Goal: Navigation & Orientation: Find specific page/section

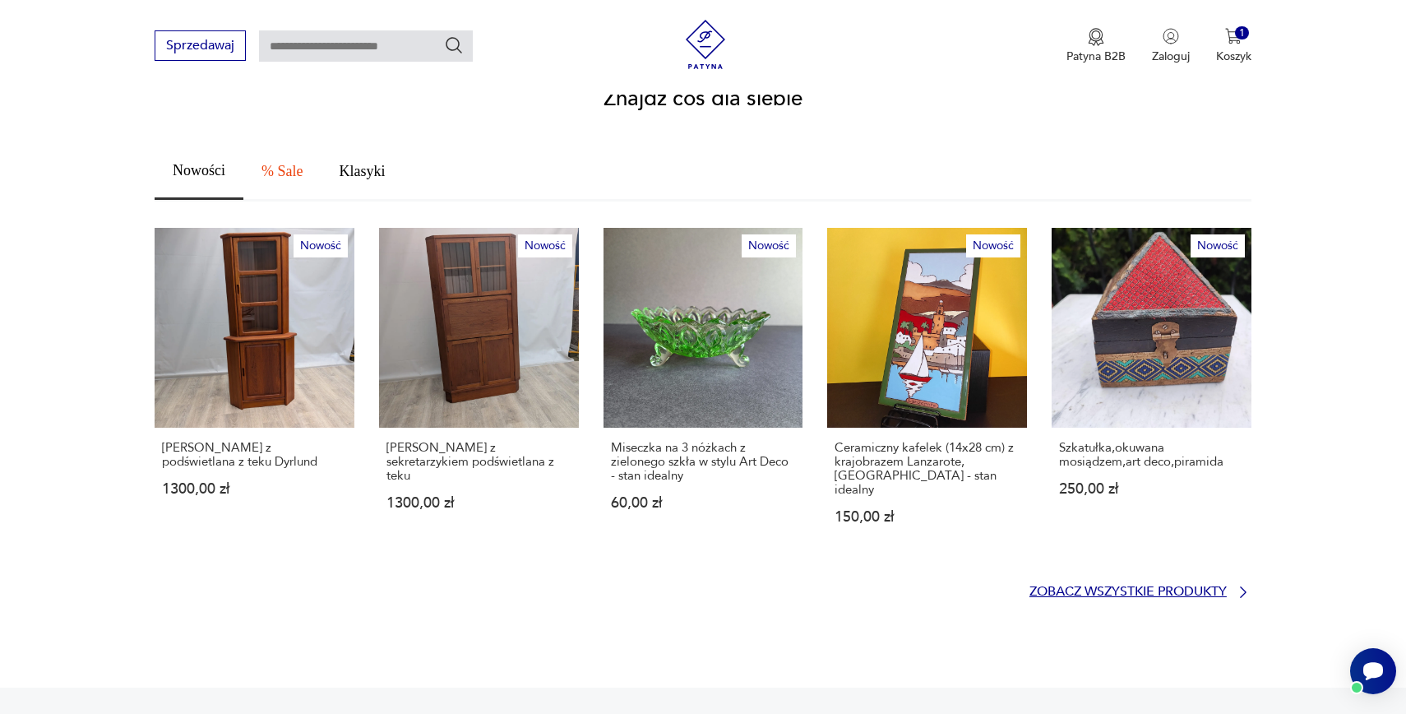
click at [1149, 586] on p "Zobacz wszystkie produkty" at bounding box center [1127, 591] width 197 height 11
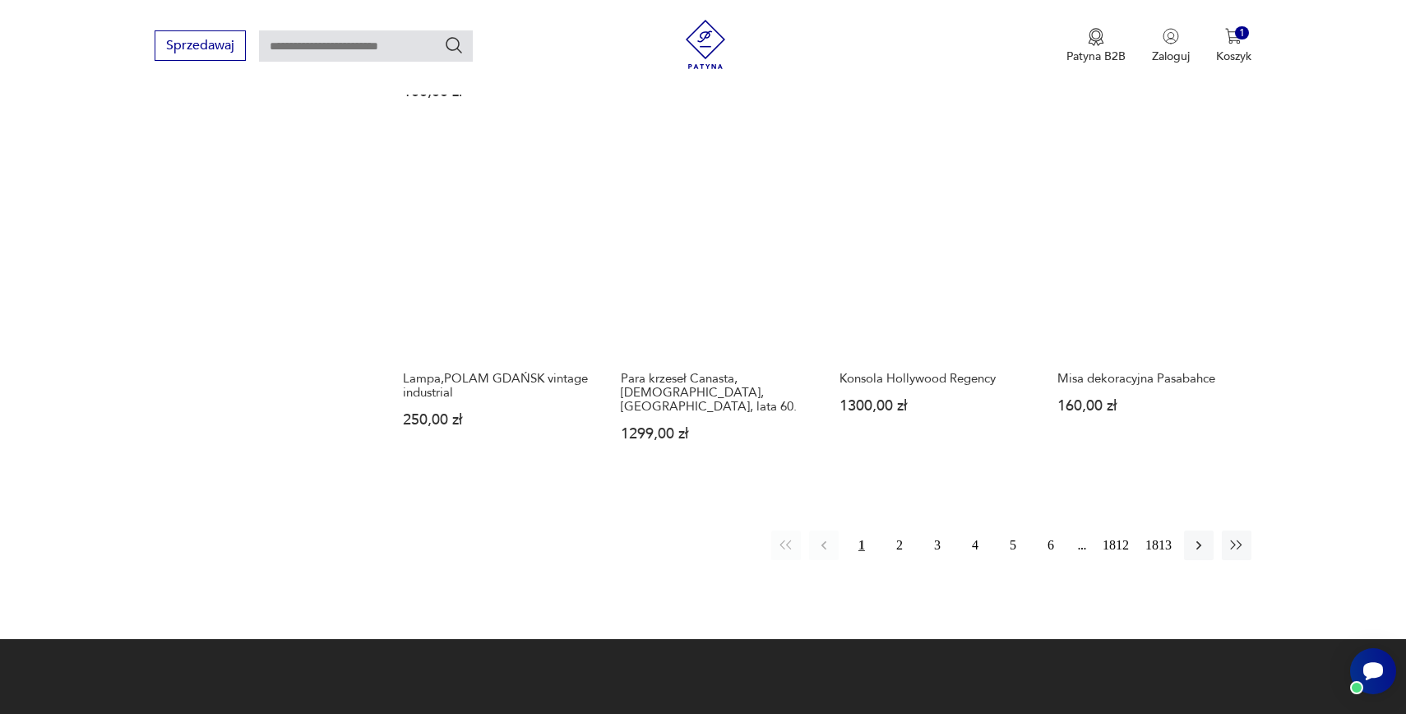
scroll to position [1394, 0]
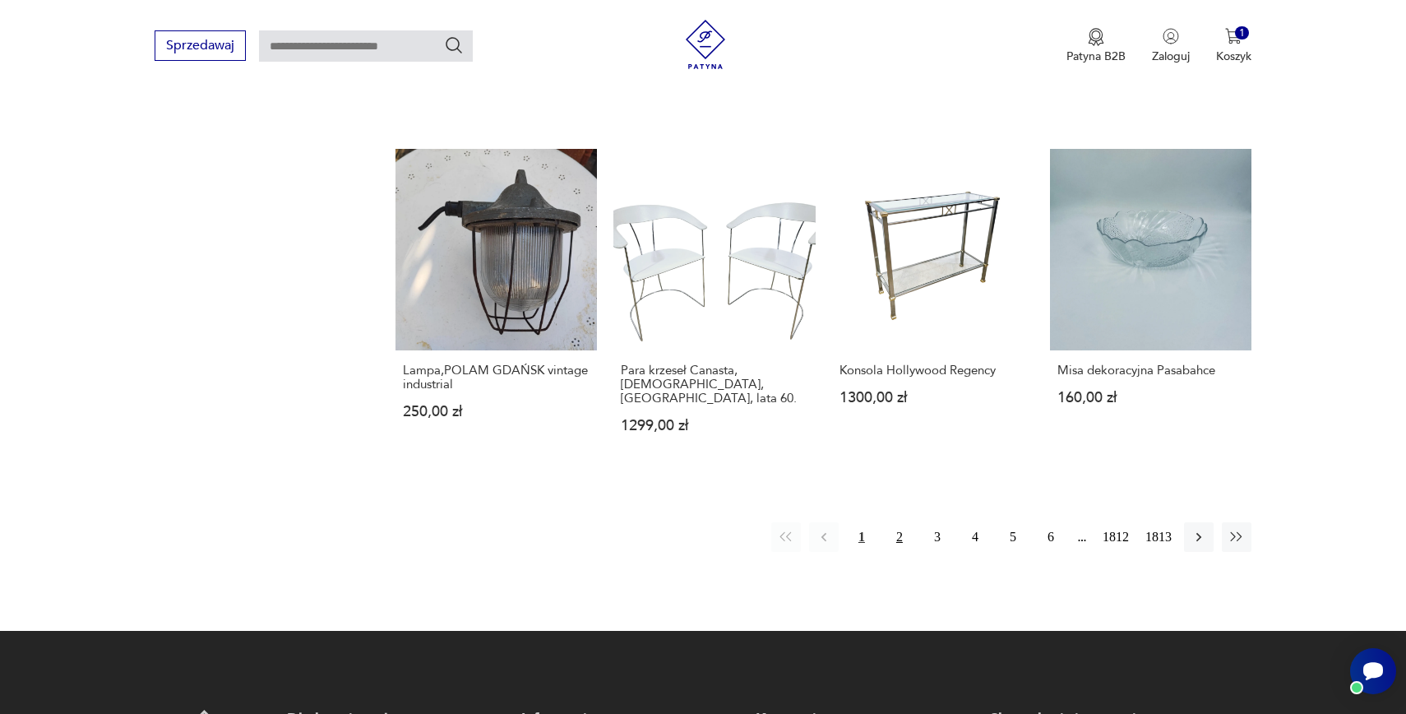
click at [893, 522] on button "2" at bounding box center [900, 537] width 30 height 30
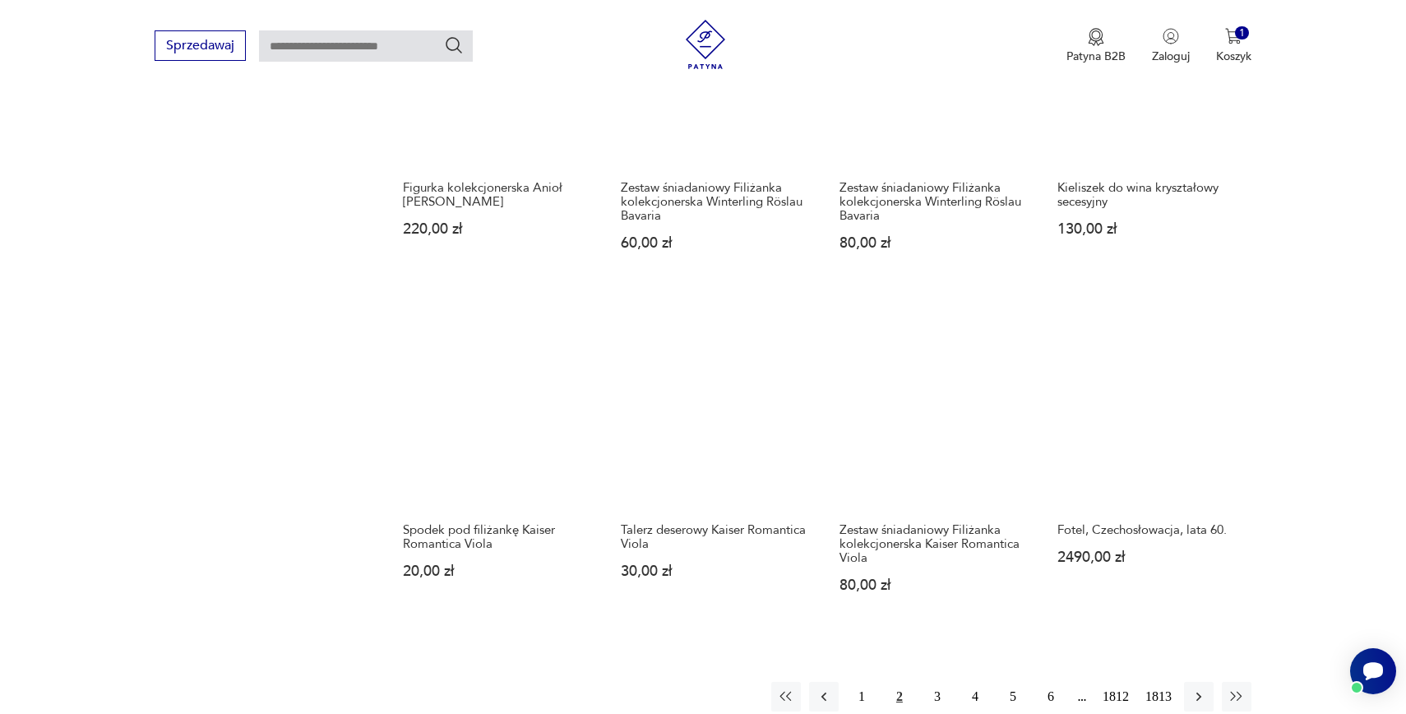
scroll to position [1519, 0]
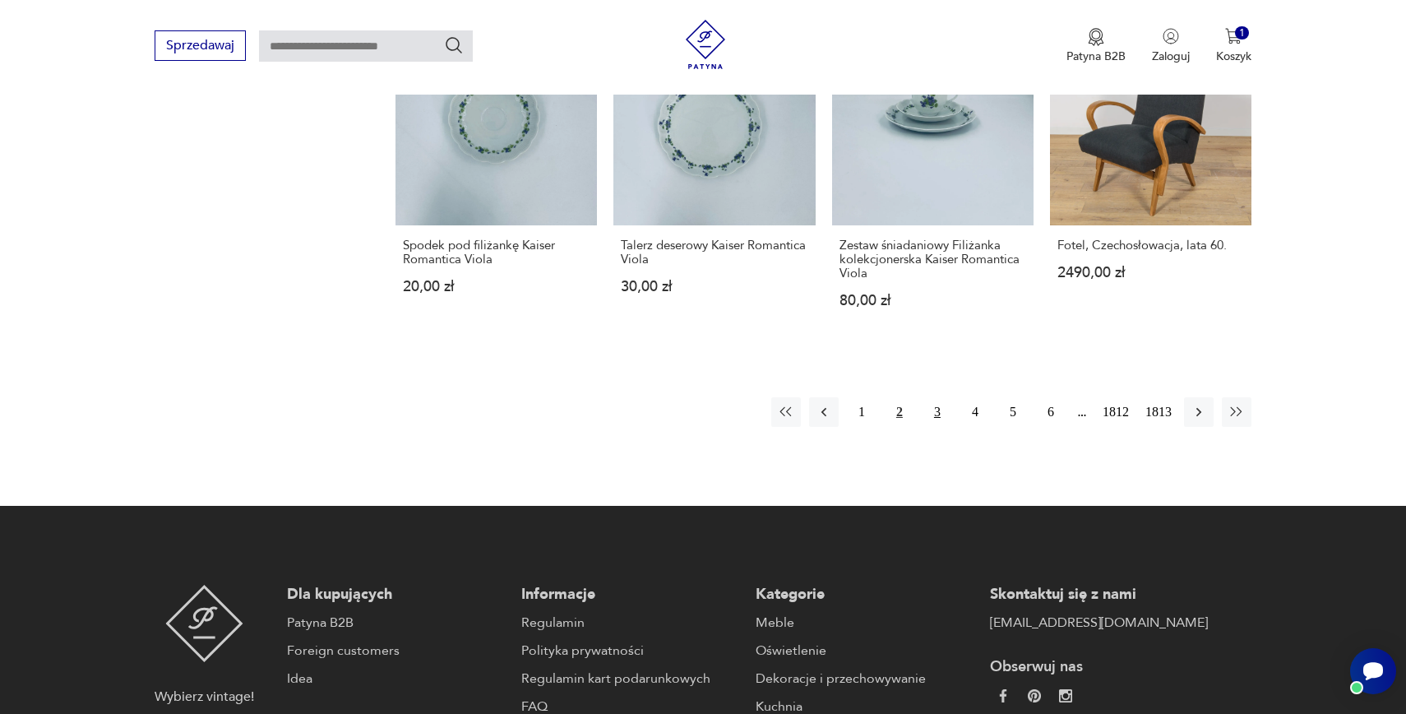
click at [936, 397] on button "3" at bounding box center [937, 412] width 30 height 30
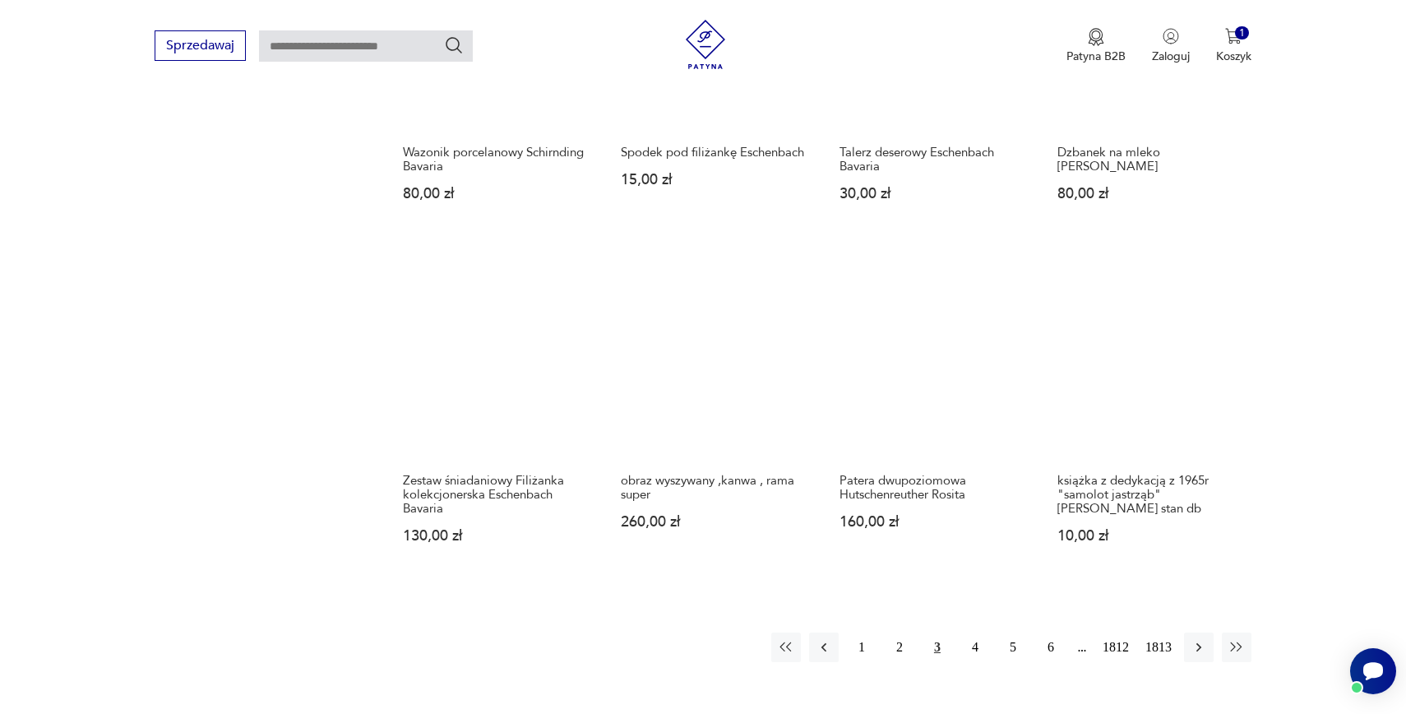
scroll to position [1560, 0]
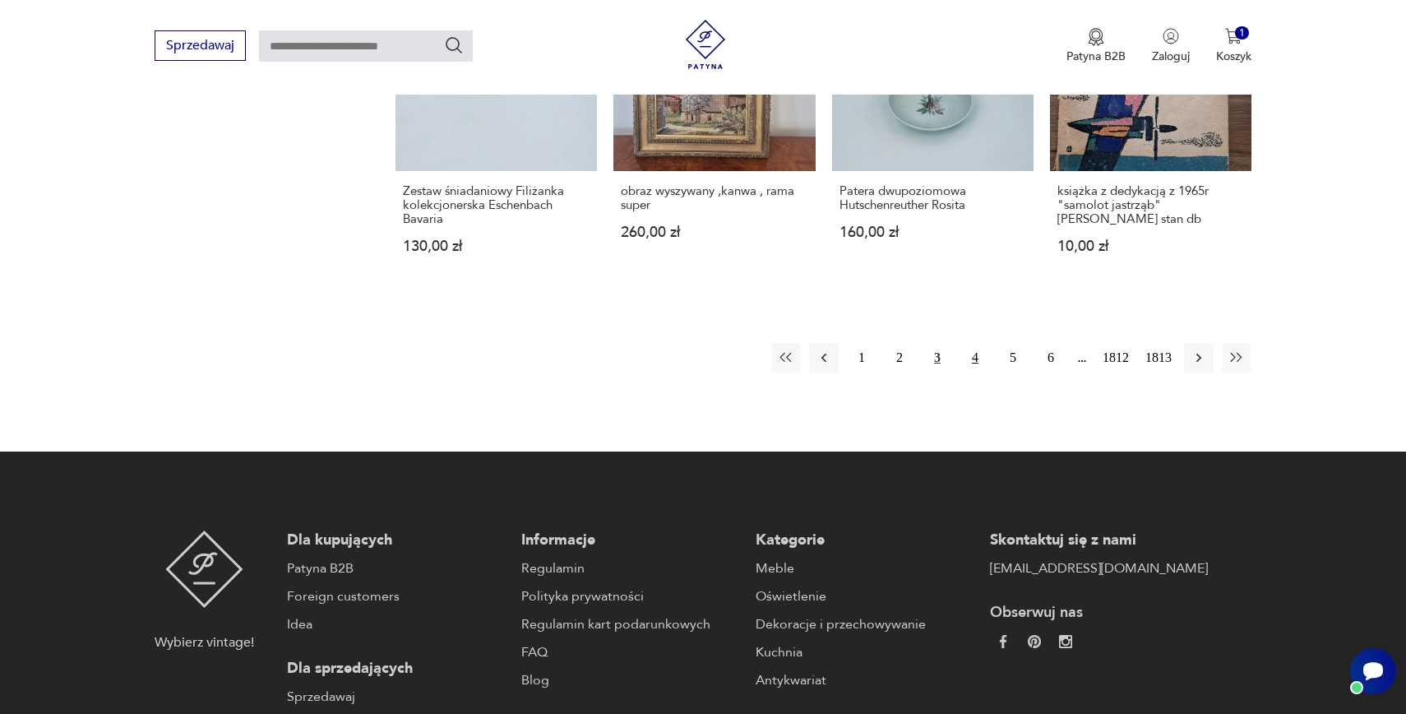
click at [967, 363] on button "4" at bounding box center [975, 358] width 30 height 30
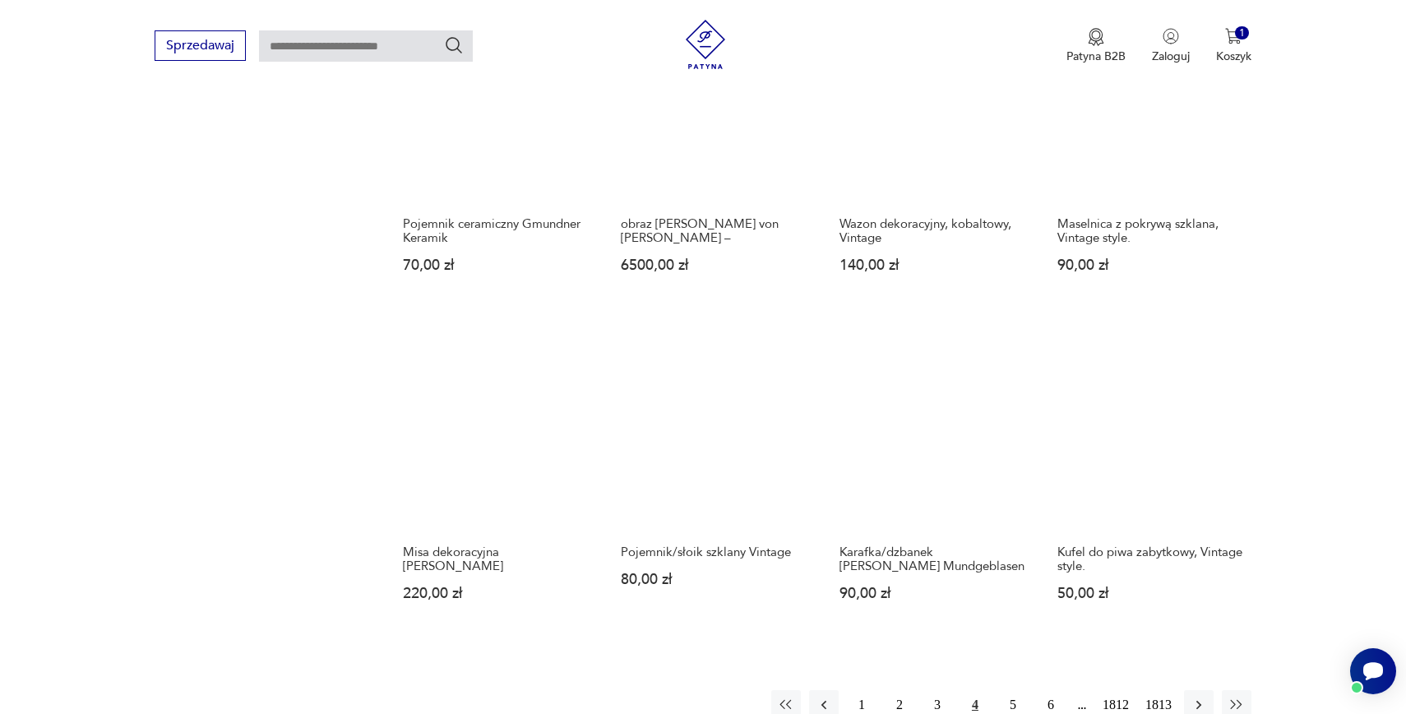
scroll to position [1307, 0]
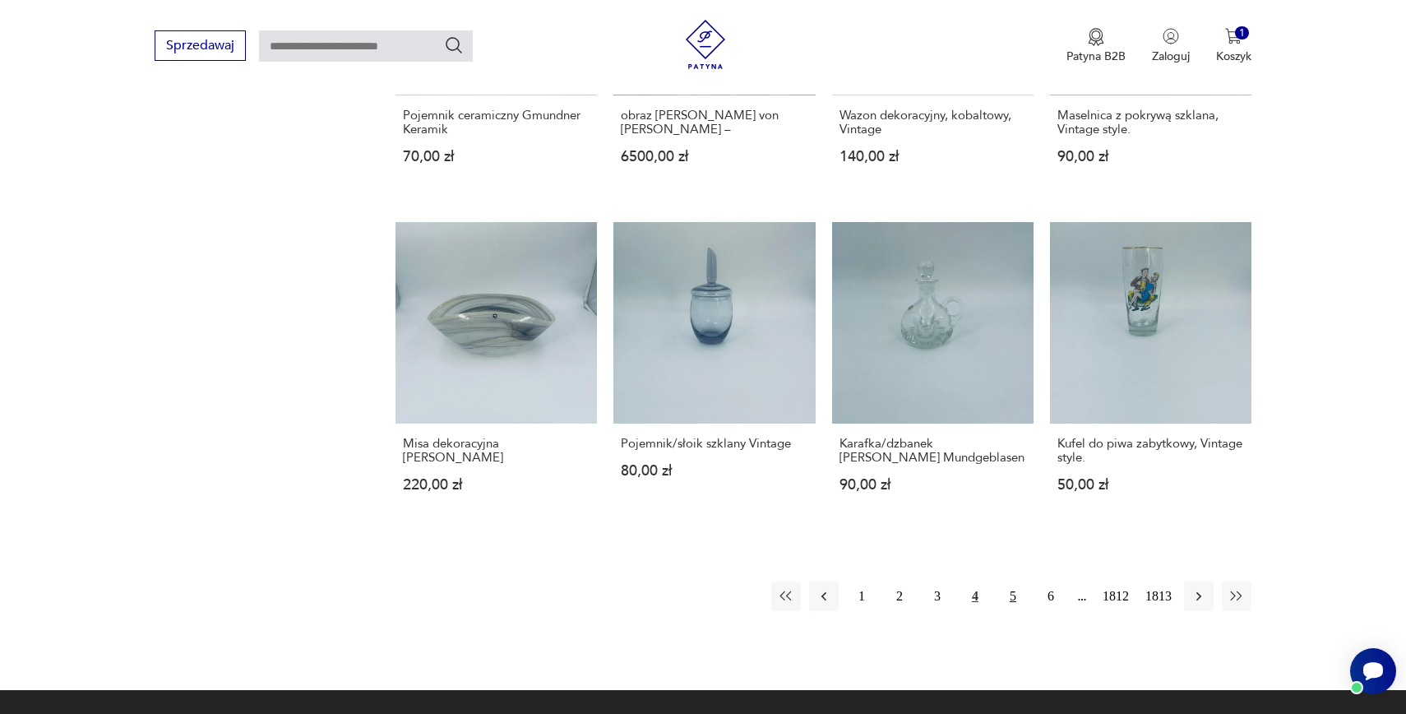
click at [998, 581] on button "5" at bounding box center [1013, 596] width 30 height 30
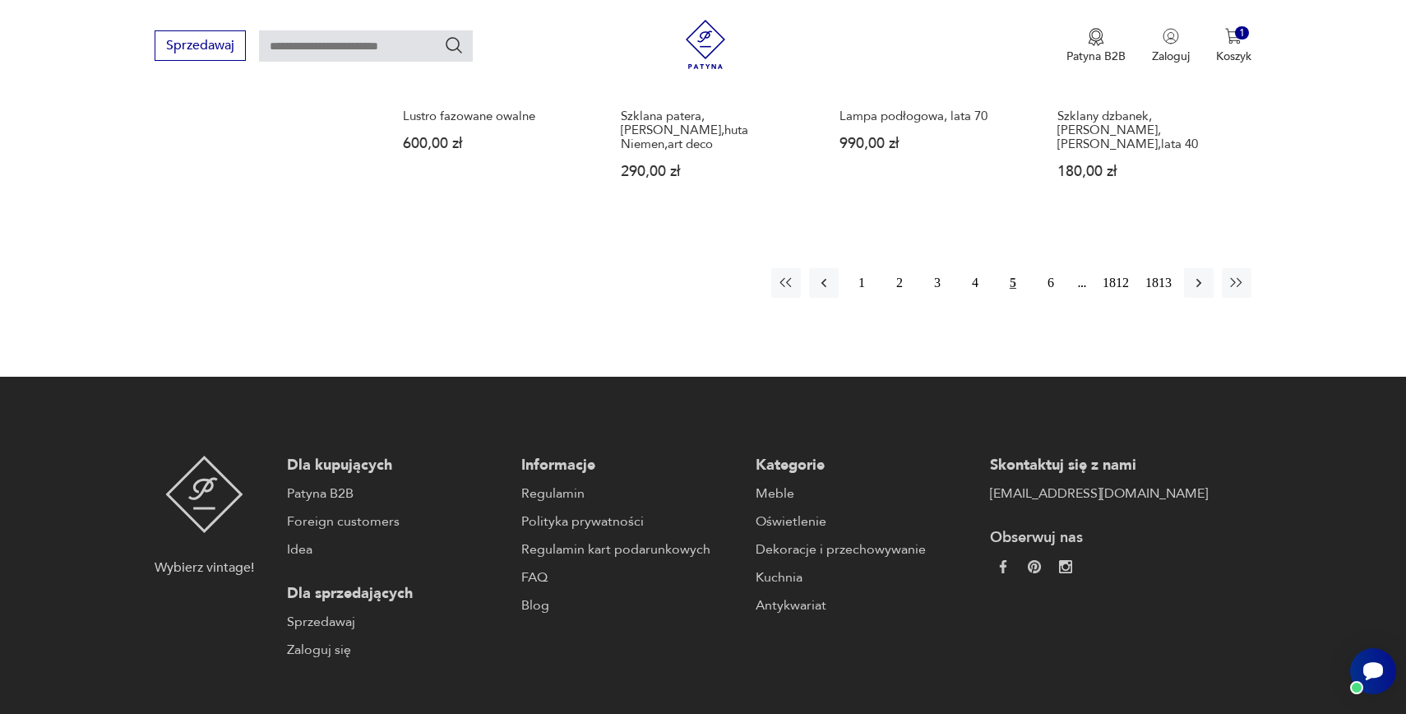
scroll to position [1680, 0]
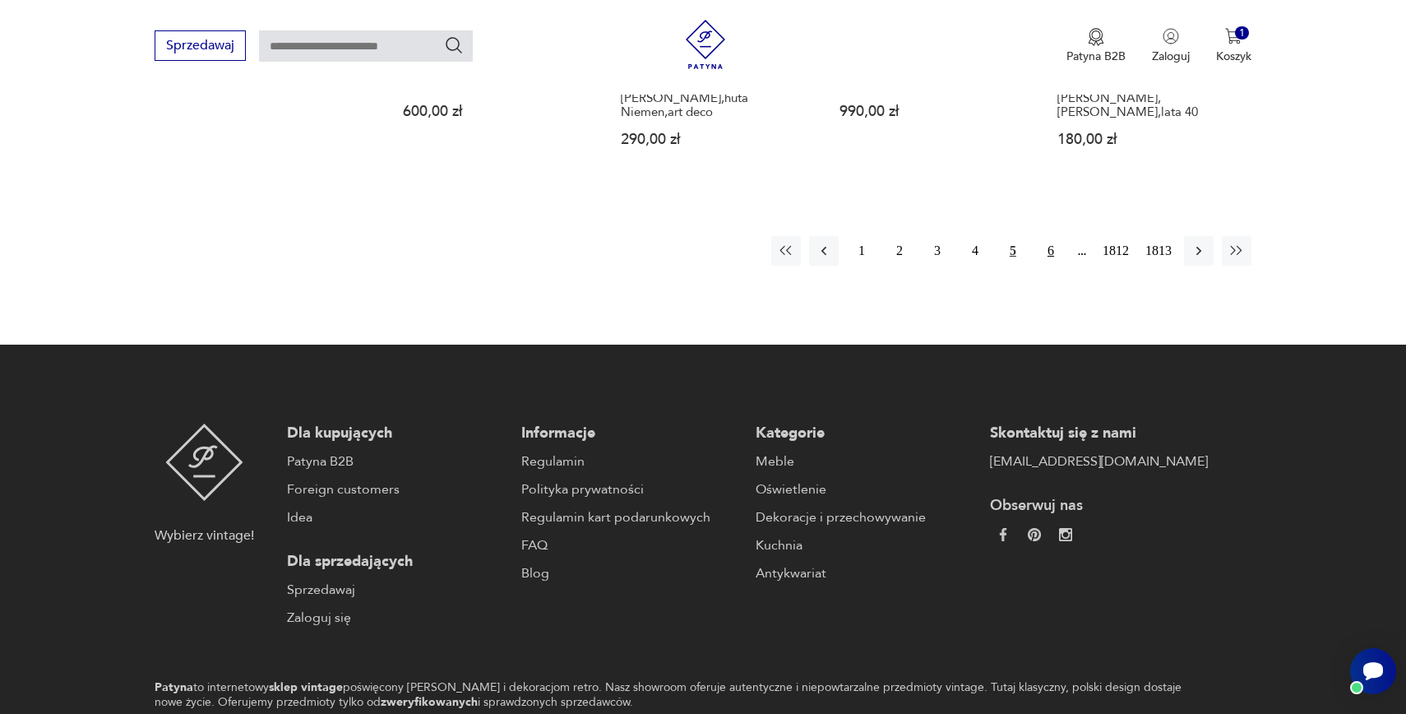
click at [1046, 236] on button "6" at bounding box center [1051, 251] width 30 height 30
click at [1046, 236] on button "7" at bounding box center [1051, 251] width 30 height 30
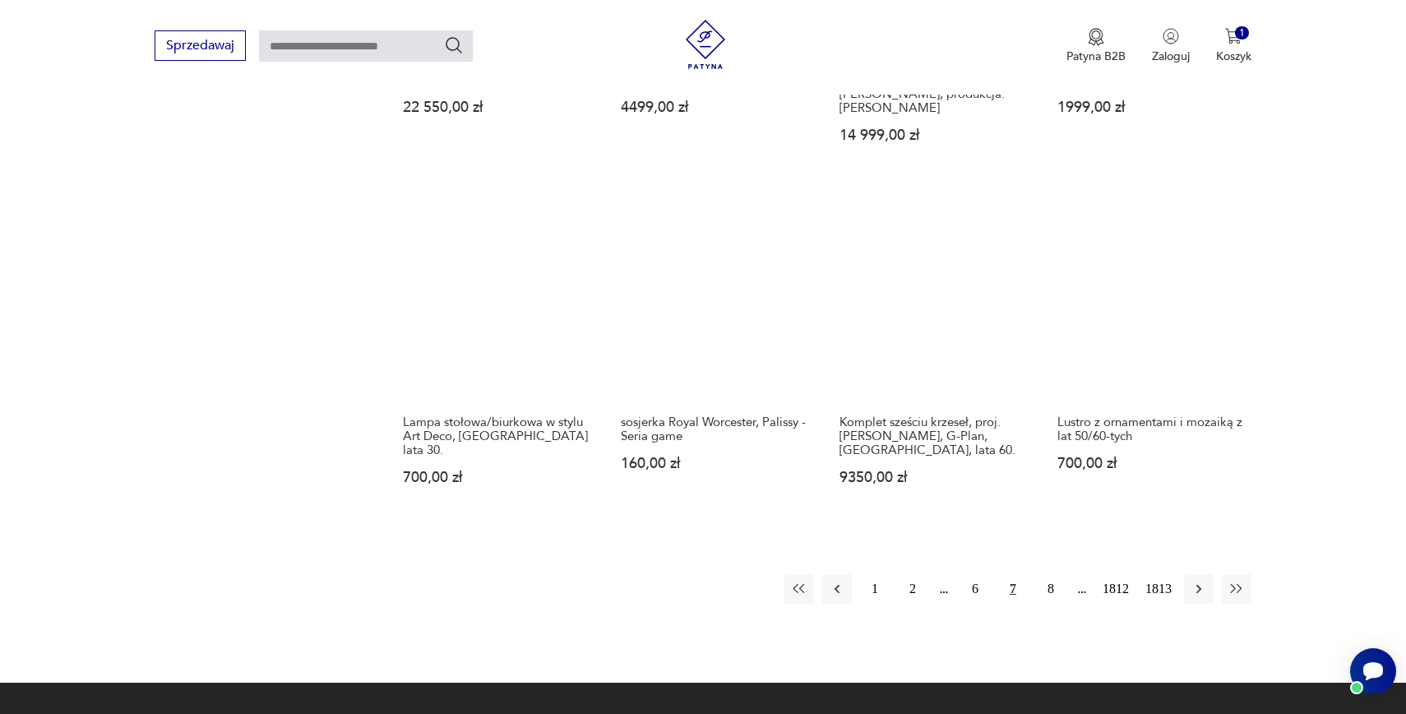
scroll to position [1386, 0]
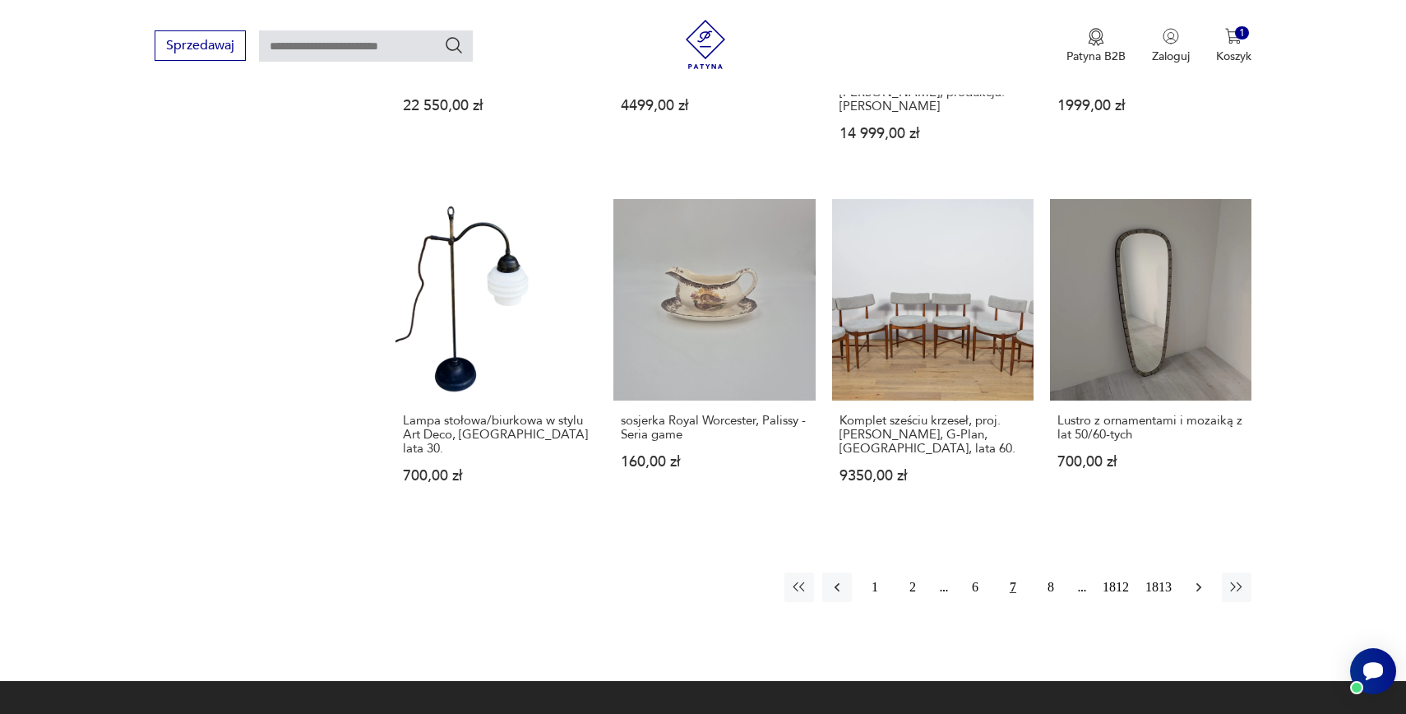
click at [1199, 583] on icon "button" at bounding box center [1198, 587] width 5 height 9
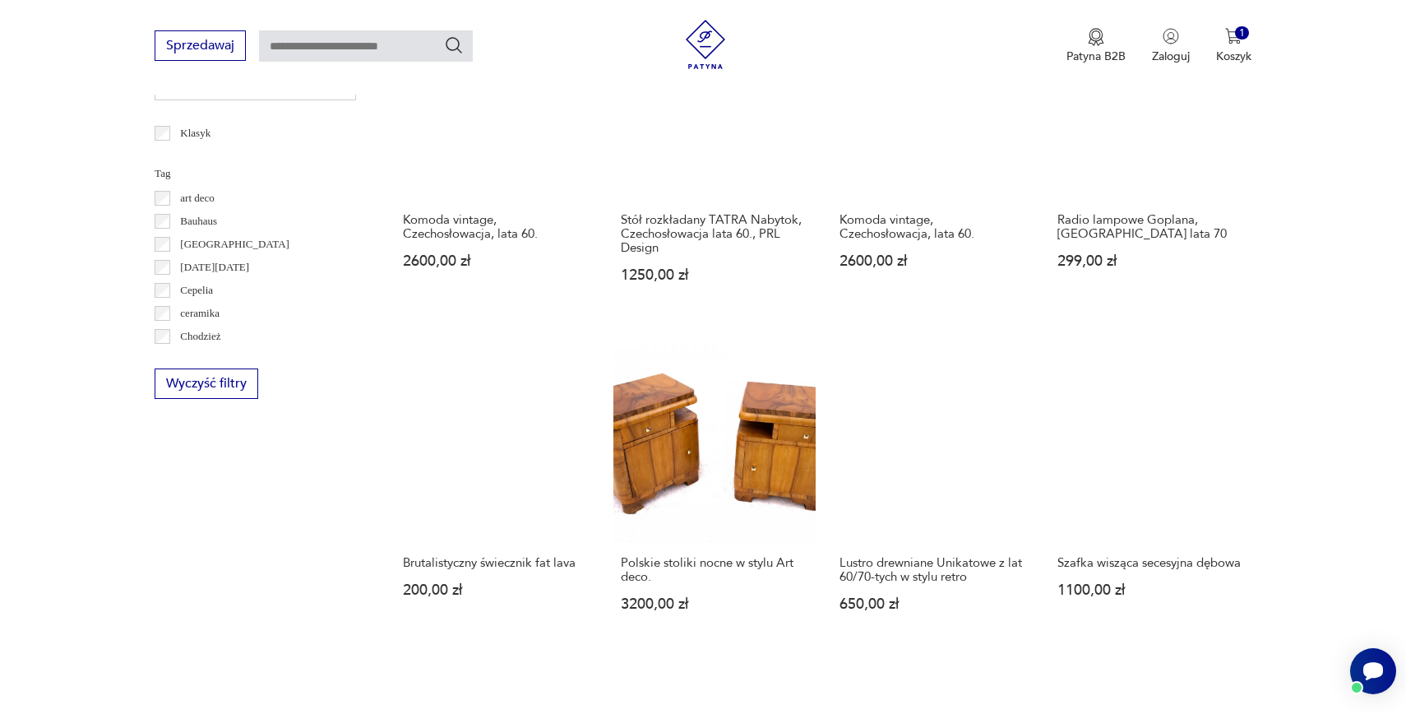
scroll to position [862, 0]
